Goal: Information Seeking & Learning: Learn about a topic

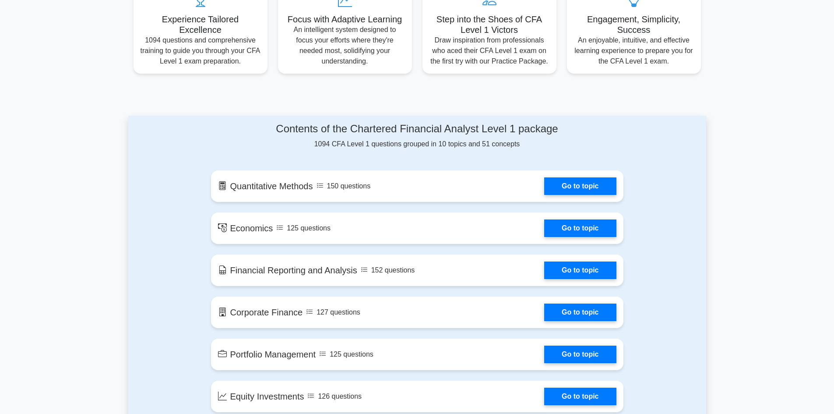
scroll to position [350, 0]
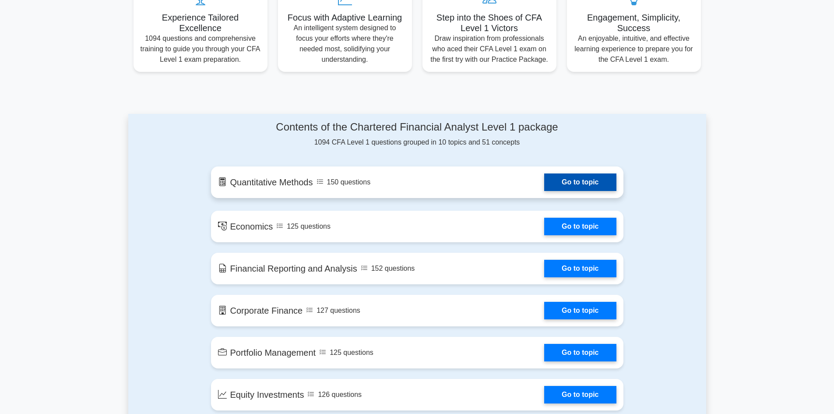
click at [563, 184] on link "Go to topic" at bounding box center [580, 182] width 72 height 18
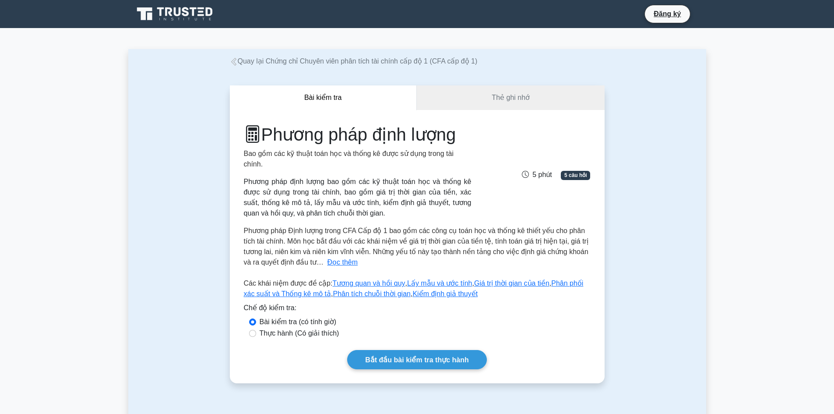
click at [273, 333] on font "Thực hành (Có giải thích)" at bounding box center [300, 332] width 80 height 7
click at [256, 333] on input "Thực hành (Có giải thích)" at bounding box center [252, 333] width 7 height 7
radio input "true"
click at [521, 104] on link "Thẻ ghi nhớ" at bounding box center [511, 97] width 188 height 25
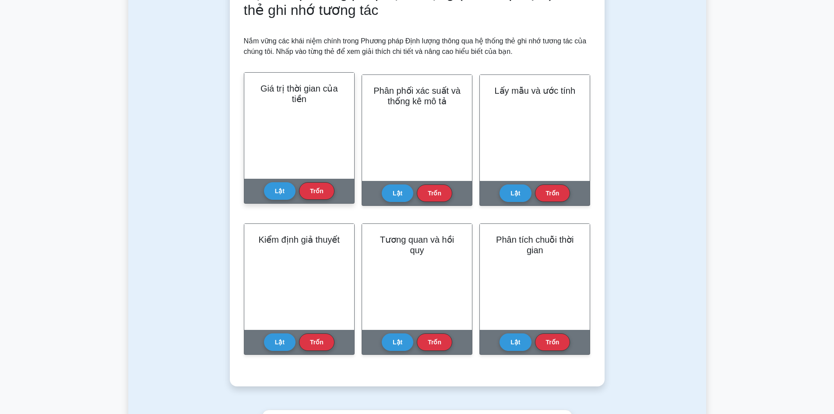
scroll to position [147, 0]
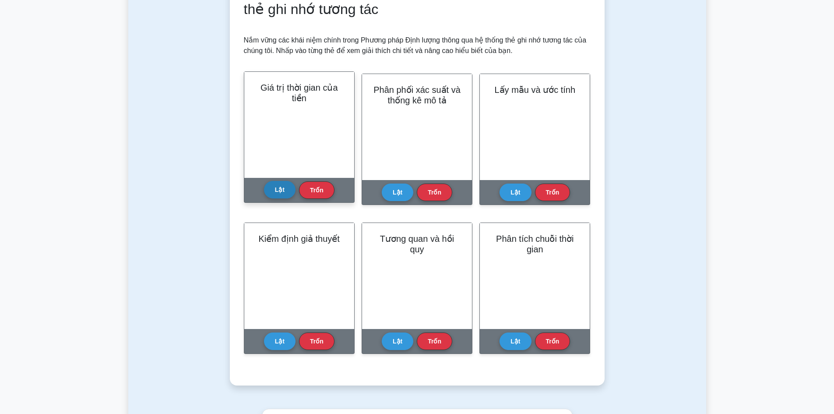
click at [270, 190] on button "Lật" at bounding box center [280, 190] width 32 height 18
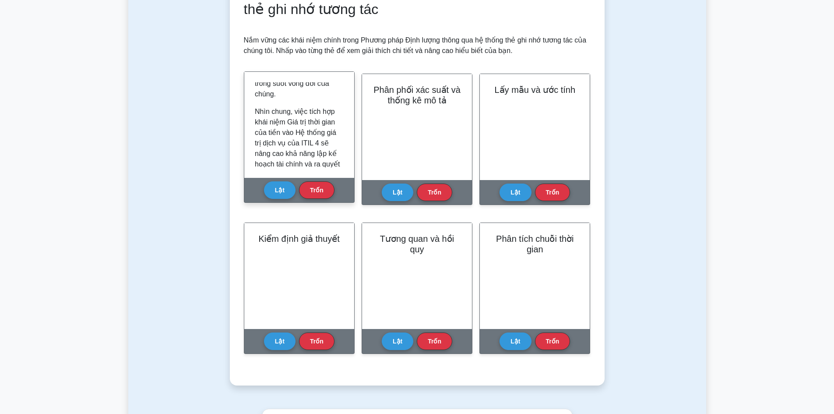
scroll to position [843, 0]
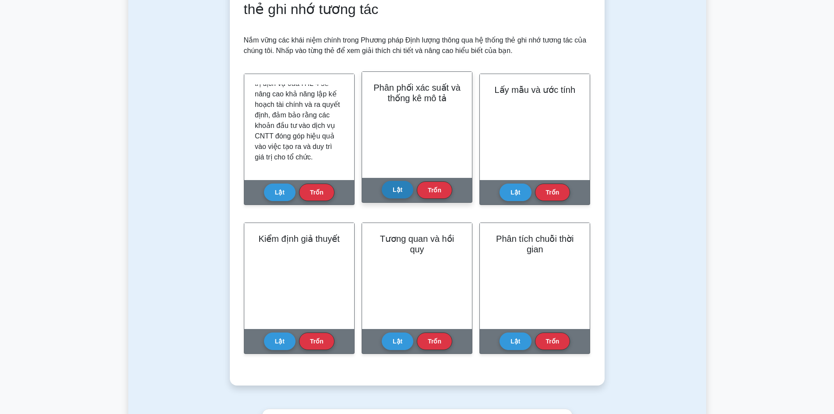
click at [406, 195] on button "Lật" at bounding box center [398, 190] width 32 height 18
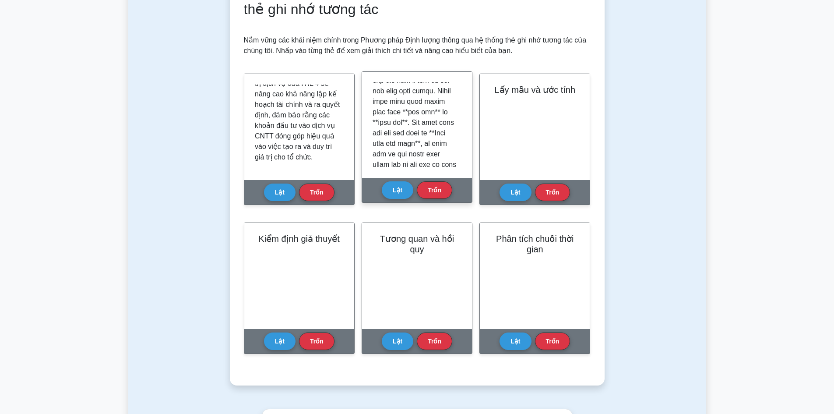
scroll to position [352, 0]
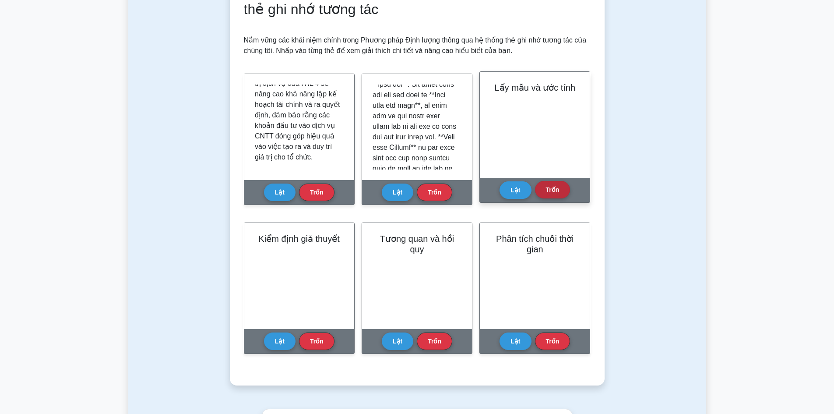
click at [563, 189] on button "Trốn" at bounding box center [552, 190] width 35 height 18
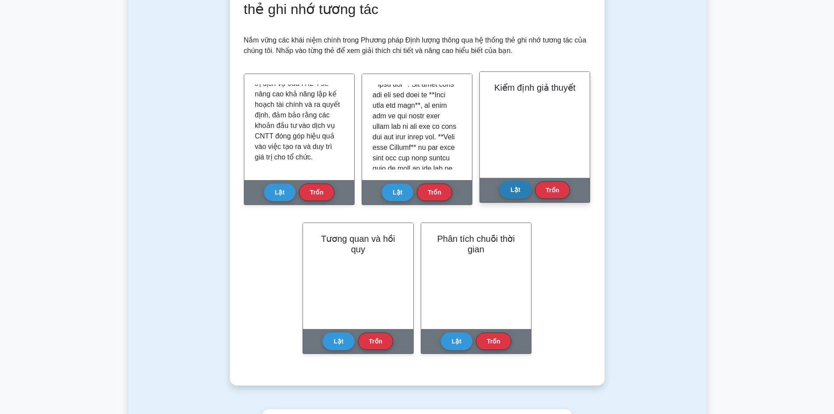
click at [518, 189] on font "Lật" at bounding box center [516, 189] width 10 height 7
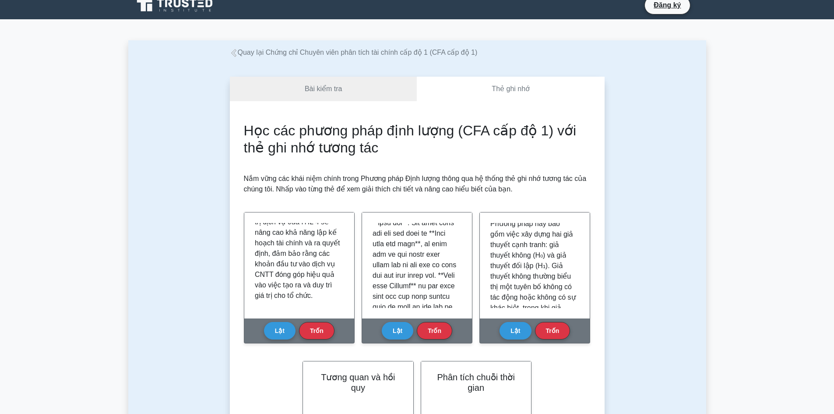
scroll to position [0, 0]
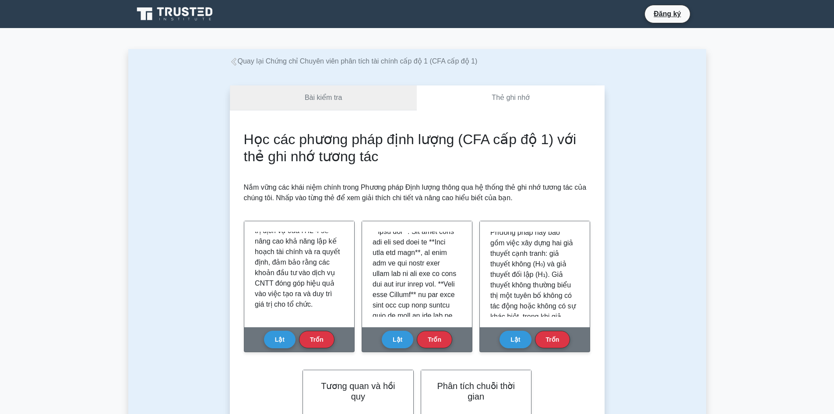
click at [338, 109] on link "Bài kiểm tra" at bounding box center [323, 97] width 187 height 25
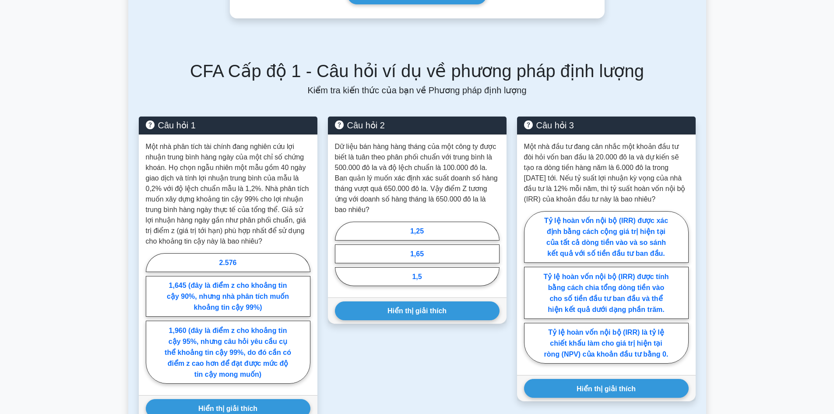
scroll to position [453, 0]
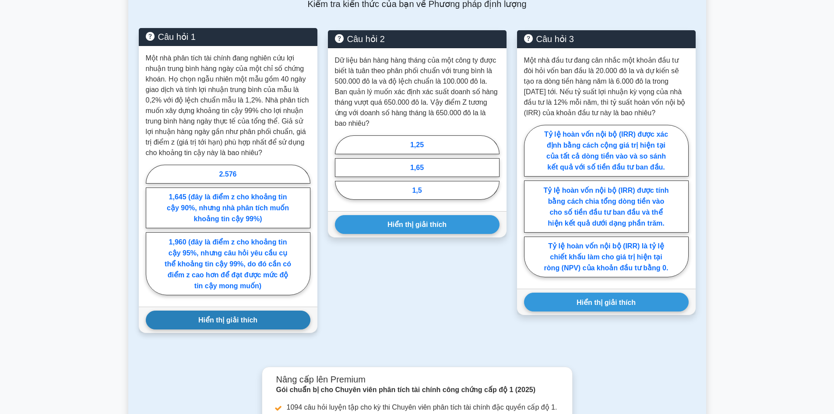
click at [253, 313] on button "Hiển thị giải thích" at bounding box center [228, 319] width 165 height 19
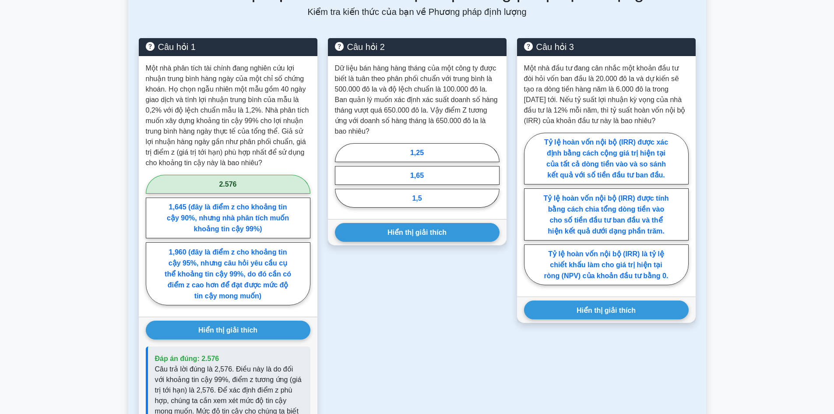
scroll to position [424, 0]
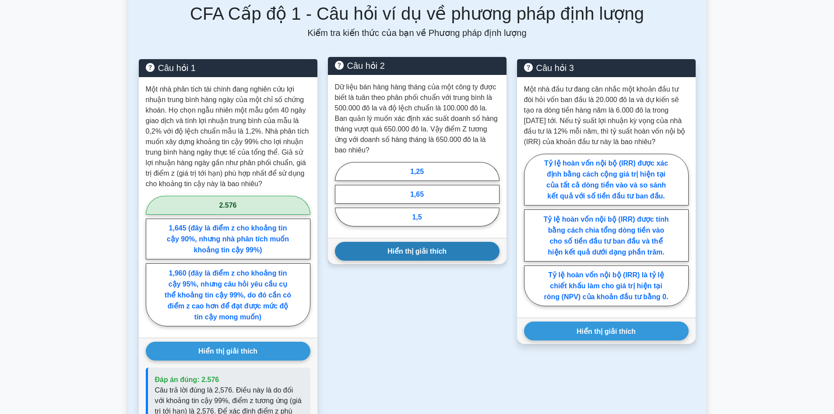
click at [467, 255] on button "Hiển thị giải thích" at bounding box center [417, 251] width 165 height 19
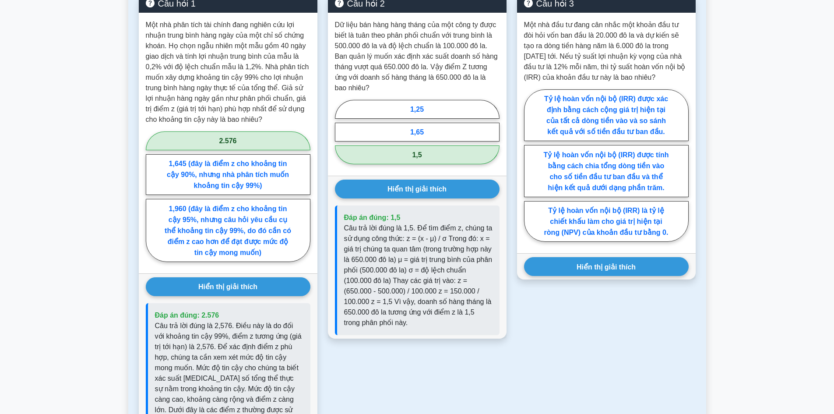
scroll to position [488, 0]
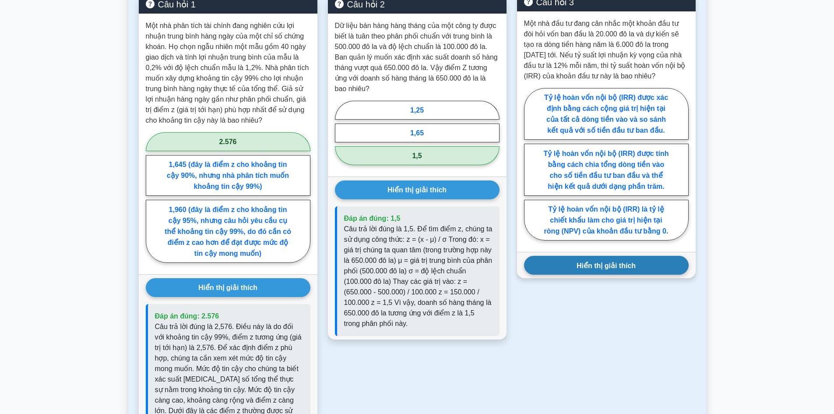
click at [547, 264] on button "Hiển thị giải thích" at bounding box center [606, 265] width 165 height 19
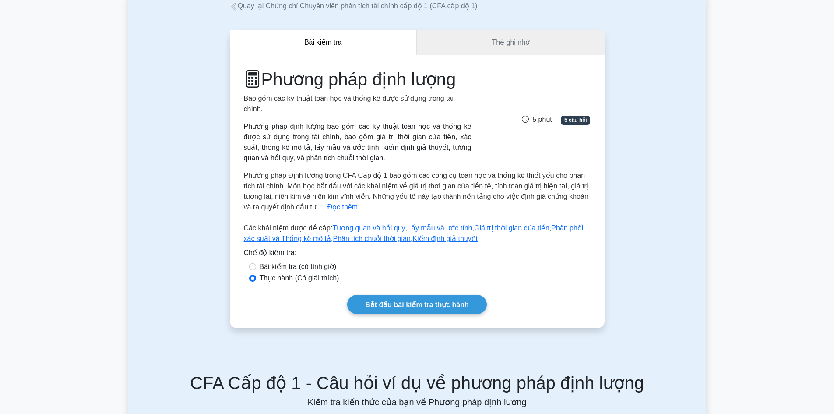
scroll to position [0, 0]
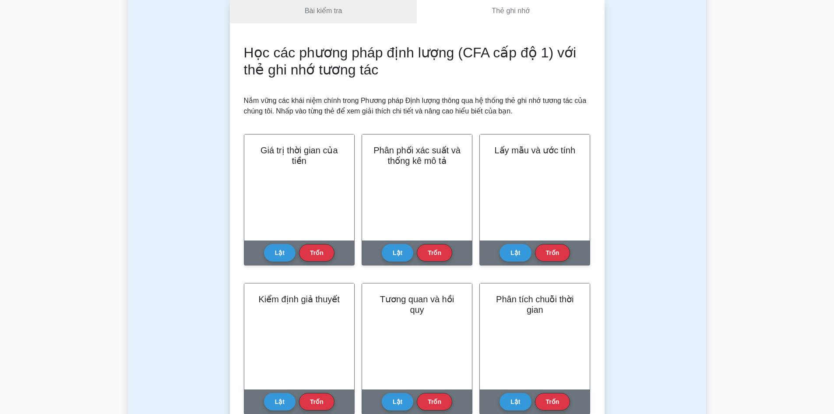
scroll to position [197, 0]
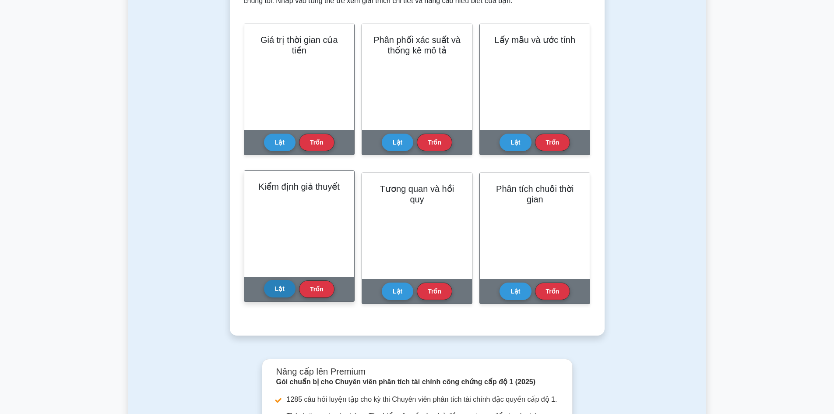
click at [279, 289] on font "Lật" at bounding box center [280, 288] width 10 height 7
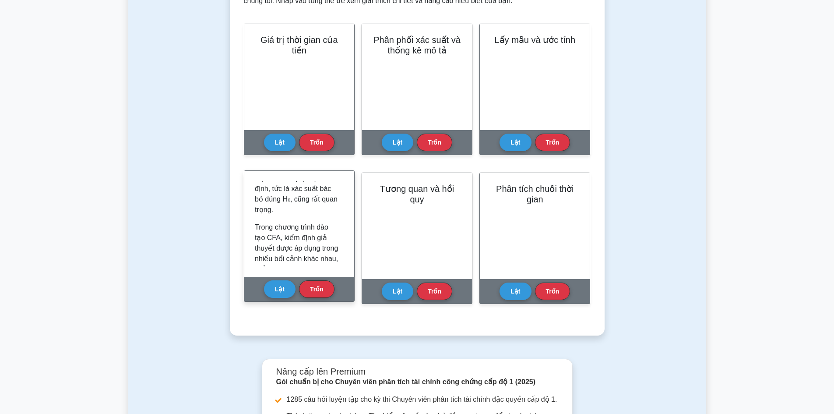
scroll to position [646, 0]
